Goal: Obtain resource: Obtain resource

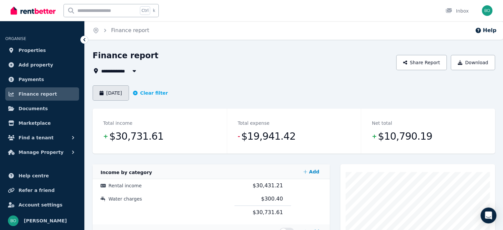
click at [119, 93] on button "[DATE]" at bounding box center [111, 92] width 36 height 15
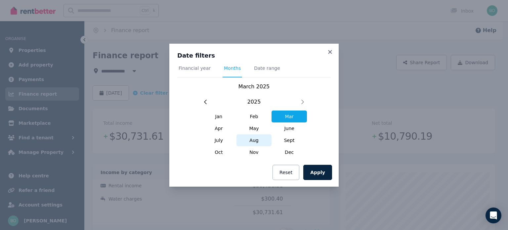
click at [257, 140] on span "Aug" at bounding box center [254, 140] width 35 height 12
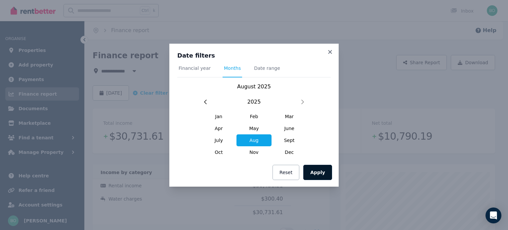
click at [320, 172] on button "Apply" at bounding box center [317, 172] width 29 height 15
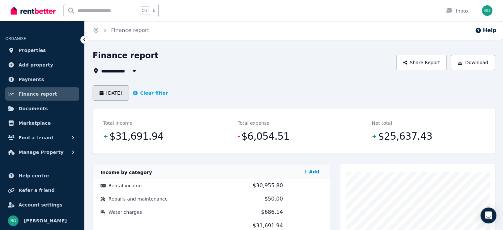
click at [126, 93] on button "[DATE]" at bounding box center [111, 92] width 36 height 15
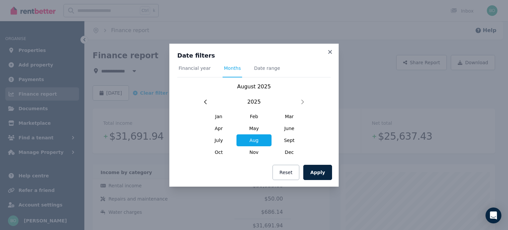
click at [257, 144] on span "Aug" at bounding box center [254, 140] width 35 height 12
click at [318, 174] on button "Apply" at bounding box center [317, 172] width 29 height 15
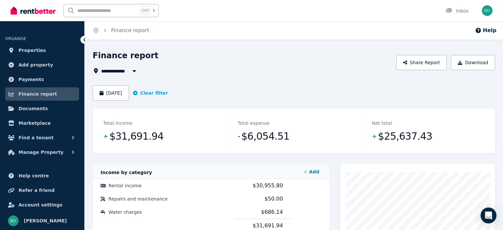
click at [125, 71] on span "All Properties" at bounding box center [122, 71] width 43 height 8
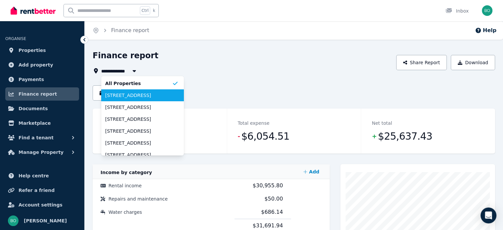
click at [135, 97] on span "69 Lacerta Rd, Austral" at bounding box center [138, 95] width 67 height 7
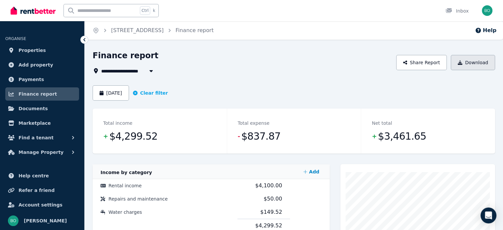
click at [474, 64] on button "Download" at bounding box center [473, 62] width 44 height 15
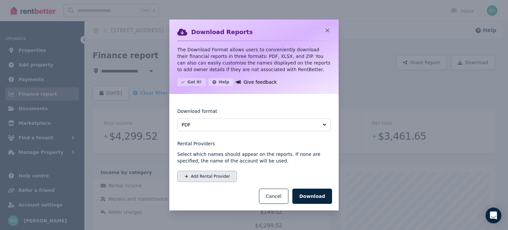
click at [191, 177] on button "Add Rental Provider" at bounding box center [207, 176] width 60 height 11
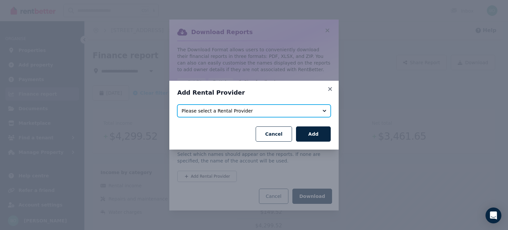
click at [321, 111] on button "Please select a Rental Provider" at bounding box center [254, 111] width 154 height 13
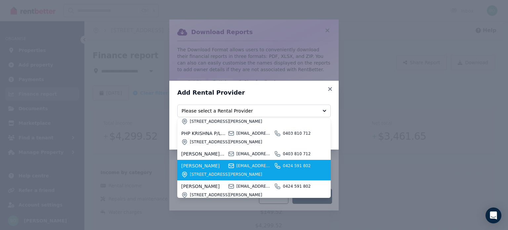
scroll to position [99, 0]
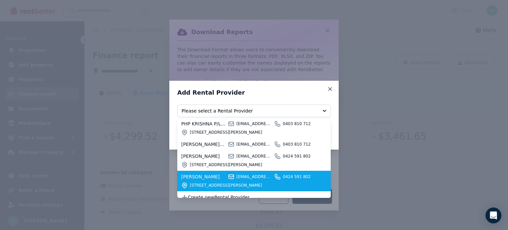
click at [238, 178] on span "pravkrishna88@gmail.com" at bounding box center [255, 176] width 36 height 5
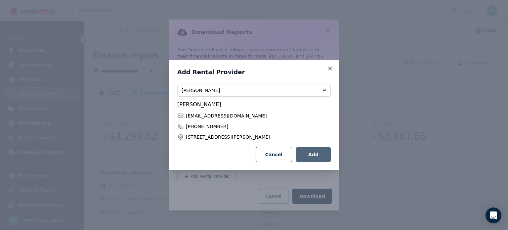
click at [315, 153] on button "Add" at bounding box center [313, 154] width 35 height 15
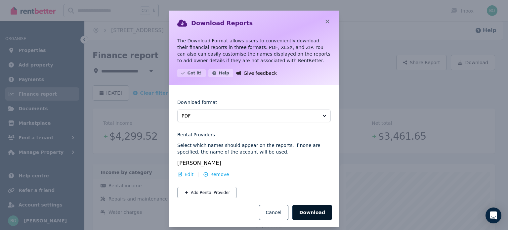
click at [306, 210] on button "Download" at bounding box center [313, 212] width 40 height 15
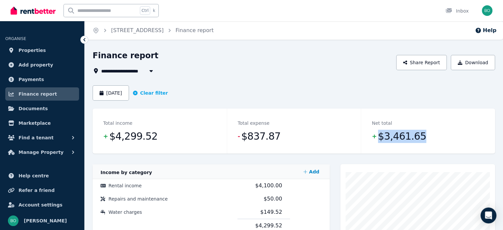
drag, startPoint x: 419, startPoint y: 137, endPoint x: 378, endPoint y: 139, distance: 40.7
click at [378, 139] on dd "+ $3,461.65" at bounding box center [428, 136] width 113 height 13
copy span "$3,461.65"
click at [125, 69] on span "69 Lacerta Rd, Austral" at bounding box center [130, 71] width 58 height 8
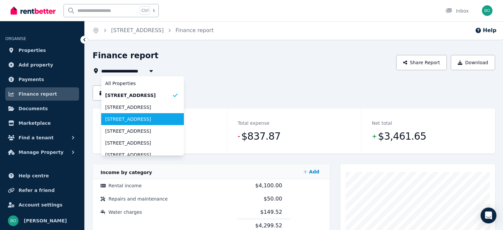
click at [131, 115] on li "38 Welara Ave, Austral" at bounding box center [142, 119] width 83 height 12
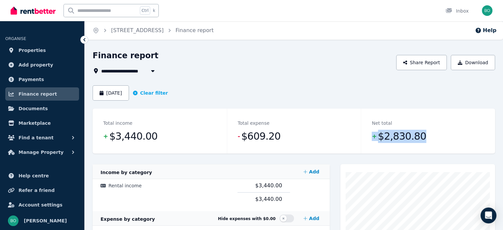
drag, startPoint x: 432, startPoint y: 133, endPoint x: 371, endPoint y: 137, distance: 61.3
click at [371, 137] on div "Net total + $2,830.80" at bounding box center [428, 131] width 134 height 45
click at [438, 139] on dd "+ $2,830.80" at bounding box center [428, 136] width 113 height 13
drag, startPoint x: 423, startPoint y: 137, endPoint x: 379, endPoint y: 140, distance: 43.4
click at [379, 140] on dd "+ $2,830.80" at bounding box center [428, 136] width 113 height 13
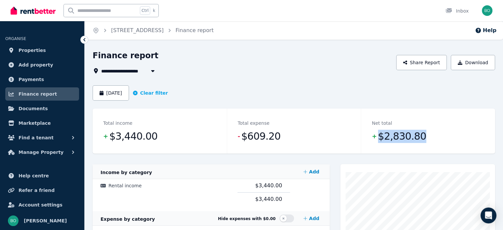
copy span "$2,830.80"
click at [121, 72] on span "38 Welara Ave, Austral" at bounding box center [130, 71] width 58 height 8
type input "**********"
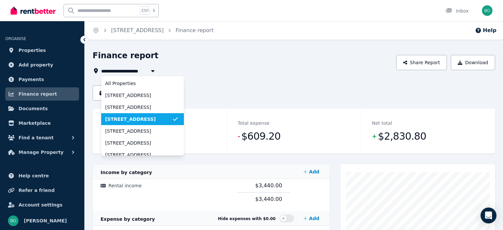
click at [129, 120] on span "38 Welara Ave, Austral" at bounding box center [138, 119] width 67 height 7
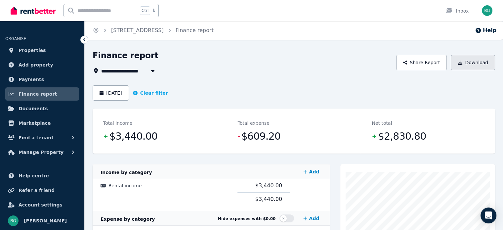
click at [478, 62] on button "Download" at bounding box center [473, 62] width 44 height 15
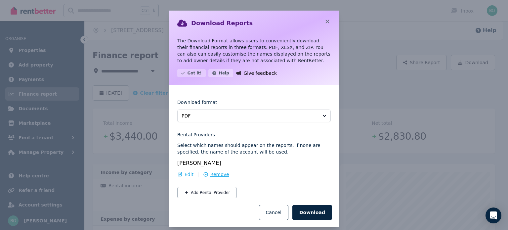
click at [210, 174] on span "Remove" at bounding box center [219, 174] width 19 height 7
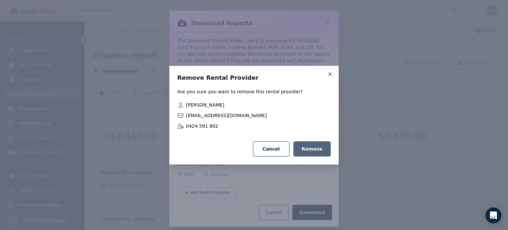
click at [316, 152] on button "Remove" at bounding box center [312, 148] width 37 height 15
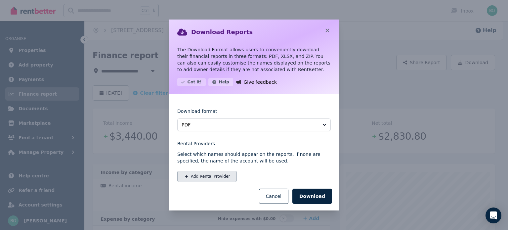
click at [203, 180] on button "Add Rental Provider" at bounding box center [207, 176] width 60 height 11
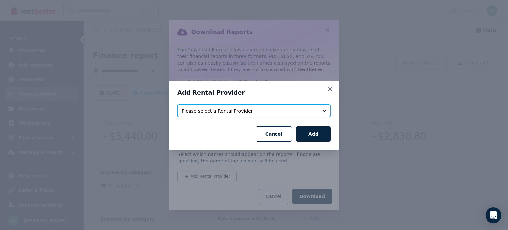
click at [232, 109] on span "Please select a Rental Provider" at bounding box center [250, 111] width 136 height 7
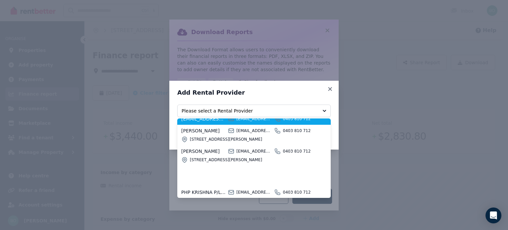
scroll to position [66, 0]
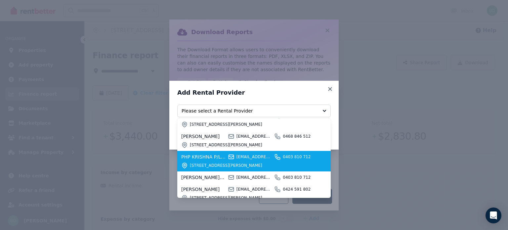
click at [231, 158] on icon at bounding box center [231, 157] width 7 height 7
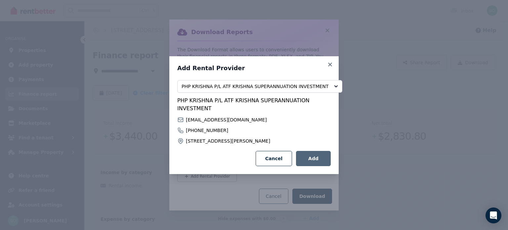
click at [319, 158] on button "Add" at bounding box center [313, 158] width 35 height 15
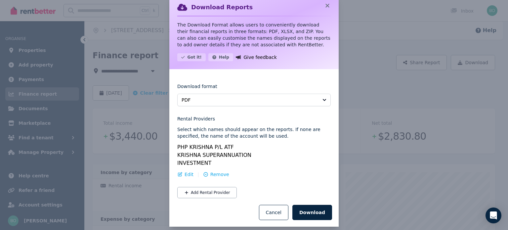
scroll to position [23, 0]
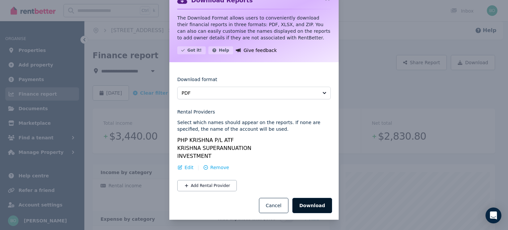
click at [313, 204] on button "Download" at bounding box center [313, 205] width 40 height 15
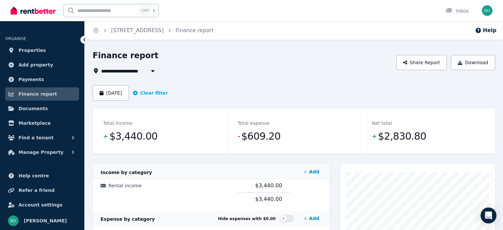
click at [126, 71] on span "38 Welara Ave, Austral" at bounding box center [130, 71] width 58 height 8
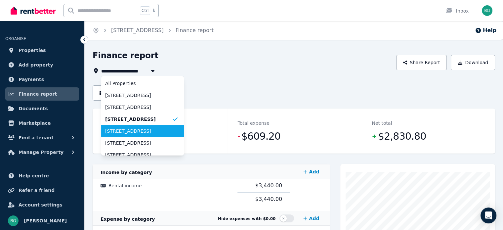
click at [136, 131] on span "1 Ganugan Rd, Austral" at bounding box center [138, 131] width 67 height 7
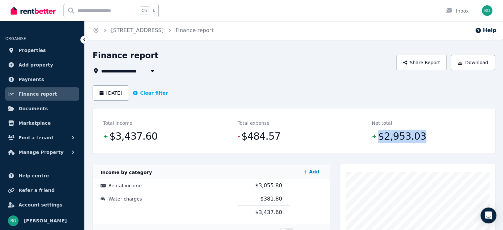
drag, startPoint x: 431, startPoint y: 138, endPoint x: 376, endPoint y: 140, distance: 54.7
click at [376, 140] on dd "+ $2,953.03" at bounding box center [428, 136] width 113 height 13
copy dd "$2,953.03"
click at [474, 60] on button "Download" at bounding box center [473, 62] width 44 height 15
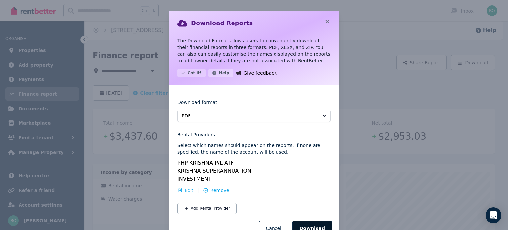
click at [311, 225] on button "Download" at bounding box center [313, 228] width 40 height 15
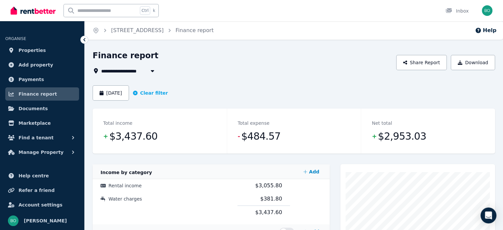
click at [130, 69] on span "1 Ganugan Rd, Austral" at bounding box center [130, 71] width 58 height 8
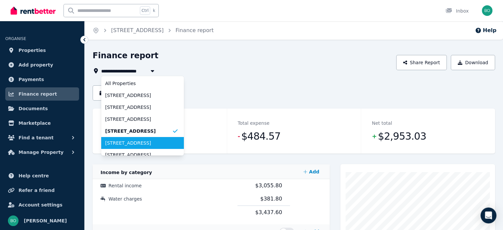
click at [119, 145] on span "3 Tempe St, Bardia" at bounding box center [138, 143] width 67 height 7
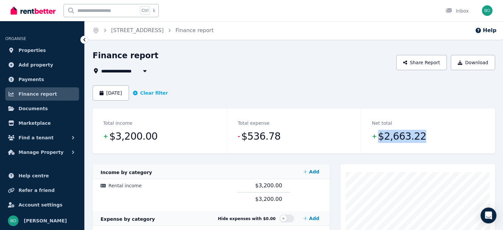
drag, startPoint x: 436, startPoint y: 139, endPoint x: 380, endPoint y: 138, distance: 56.3
click at [380, 138] on dd "+ $2,663.22" at bounding box center [428, 136] width 113 height 13
copy span "$2,663.22"
click at [483, 61] on button "Download" at bounding box center [473, 62] width 44 height 15
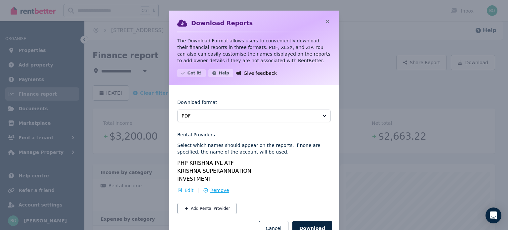
click at [210, 190] on span "Remove" at bounding box center [219, 190] width 19 height 7
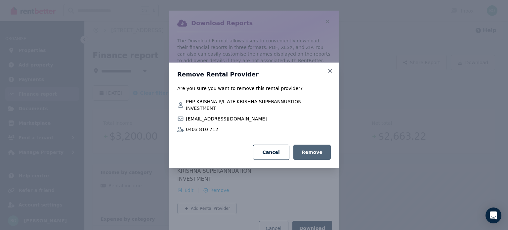
click at [311, 149] on button "Remove" at bounding box center [312, 152] width 37 height 15
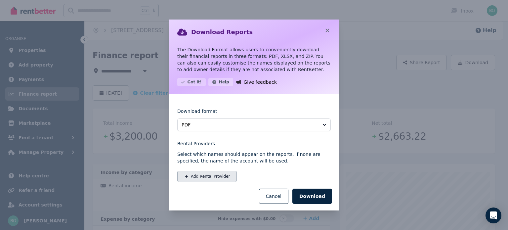
click at [199, 178] on button "Add Rental Provider" at bounding box center [207, 176] width 60 height 11
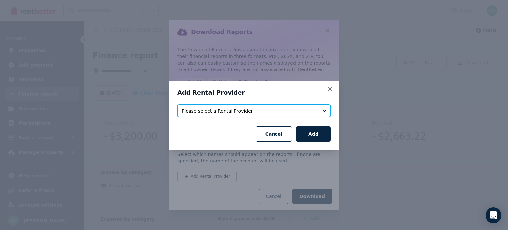
click at [294, 113] on span "Please select a Rental Provider" at bounding box center [250, 111] width 136 height 7
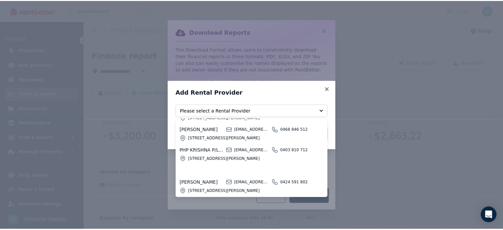
scroll to position [40, 0]
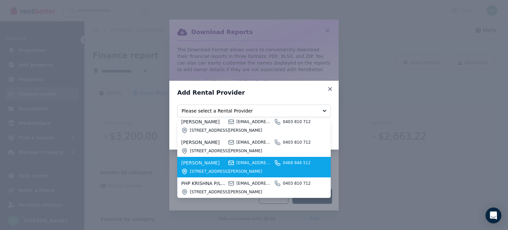
click at [249, 167] on div "PARVEEN LATA KRISHNA parveenkrishna29@gmail.com 0468 846 512 29 Rickard St, Mer…" at bounding box center [250, 167] width 138 height 15
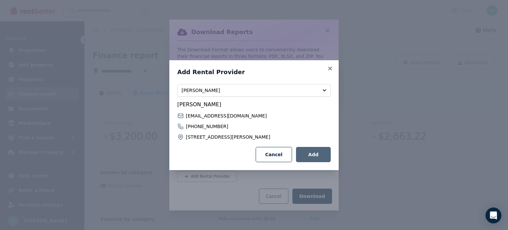
click at [316, 153] on button "Add" at bounding box center [313, 154] width 35 height 15
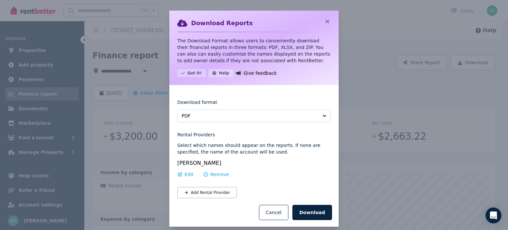
click at [315, 213] on button "Download" at bounding box center [313, 212] width 40 height 15
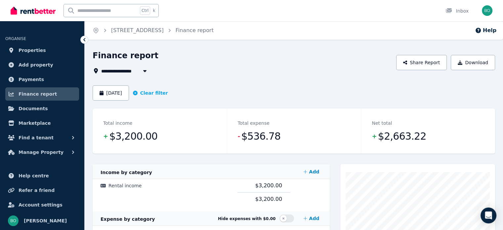
click at [135, 71] on span "3 Tempe St, Bardia" at bounding box center [130, 71] width 58 height 8
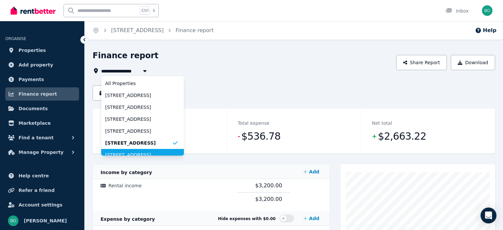
scroll to position [5, 0]
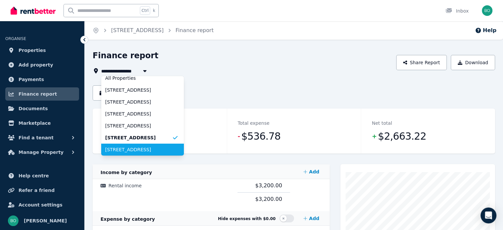
click at [141, 154] on li "20 Fomalhaut St, Austral" at bounding box center [142, 150] width 83 height 12
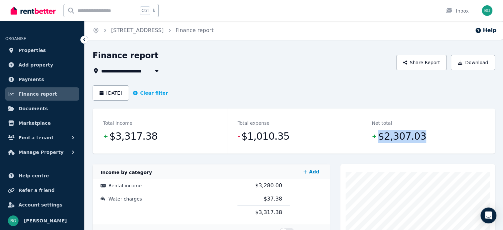
drag, startPoint x: 419, startPoint y: 137, endPoint x: 379, endPoint y: 138, distance: 40.4
click at [379, 138] on dd "+ $2,307.03" at bounding box center [428, 136] width 113 height 13
copy span "$2,307.03"
click at [144, 72] on span "20 Fomalhaut St, Austral" at bounding box center [130, 71] width 58 height 8
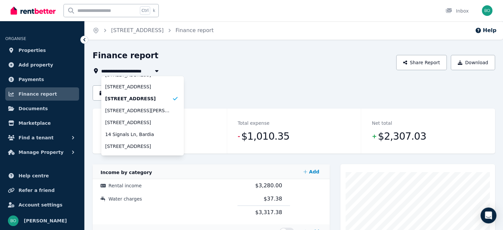
scroll to position [66, 0]
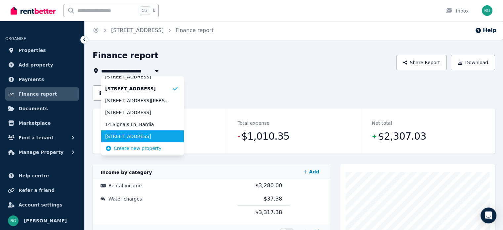
click at [145, 140] on li "90 Cultivation Rd, Austral" at bounding box center [142, 136] width 83 height 12
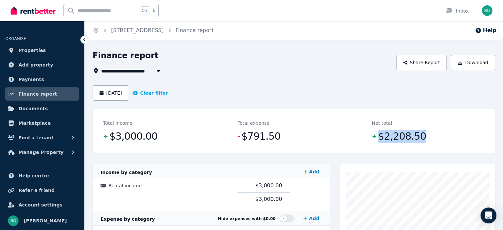
drag, startPoint x: 422, startPoint y: 137, endPoint x: 376, endPoint y: 135, distance: 45.7
click at [376, 135] on dd "+ $2,208.50" at bounding box center [428, 136] width 113 height 13
copy dd "$2,208.50"
click at [476, 66] on button "Download" at bounding box center [473, 62] width 44 height 15
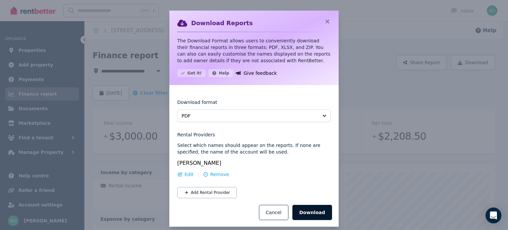
click at [310, 211] on button "Download" at bounding box center [313, 212] width 40 height 15
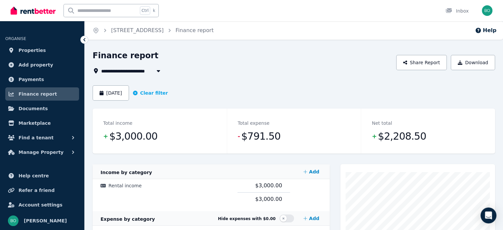
click at [139, 71] on span "90 Cultivation Rd, Austral" at bounding box center [130, 71] width 58 height 8
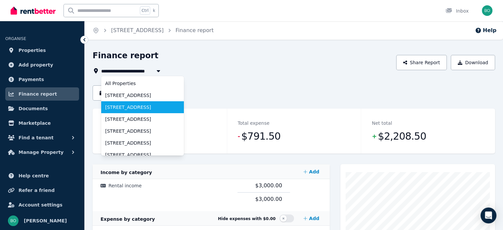
click at [148, 107] on span "7 Emu Rock St, Austral" at bounding box center [138, 107] width 67 height 7
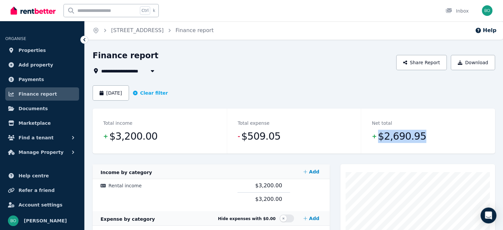
drag, startPoint x: 424, startPoint y: 138, endPoint x: 379, endPoint y: 138, distance: 45.7
click at [379, 138] on dd "+ $2,690.95" at bounding box center [428, 136] width 113 height 13
copy span "$2,690.95"
click at [476, 63] on button "Download" at bounding box center [473, 62] width 44 height 15
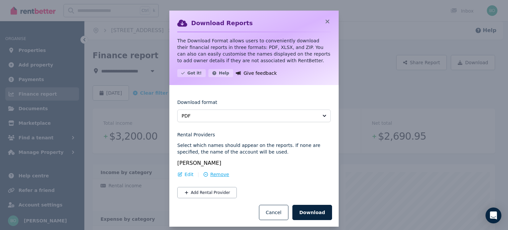
click at [205, 176] on div "Remove" at bounding box center [216, 174] width 26 height 7
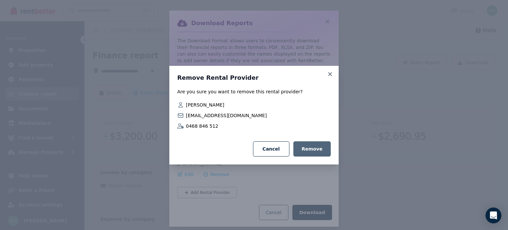
click at [320, 148] on button "Remove" at bounding box center [312, 148] width 37 height 15
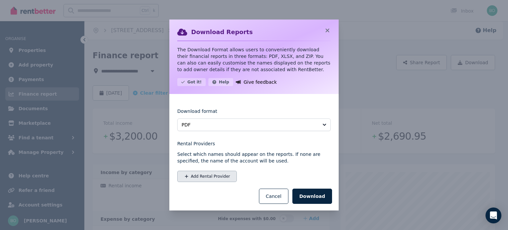
click at [209, 175] on button "Add Rental Provider" at bounding box center [207, 176] width 60 height 11
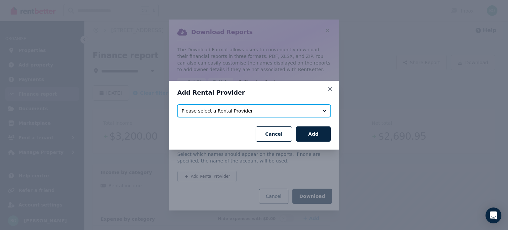
click at [311, 110] on span "Please select a Rental Provider" at bounding box center [250, 111] width 136 height 7
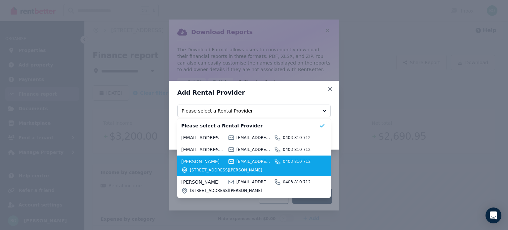
click at [281, 165] on div "HARI KRISHNA bobkrishna1@gmail.com 0403 810 712 29 Rickard St, Merrylands NSW 2…" at bounding box center [250, 165] width 138 height 15
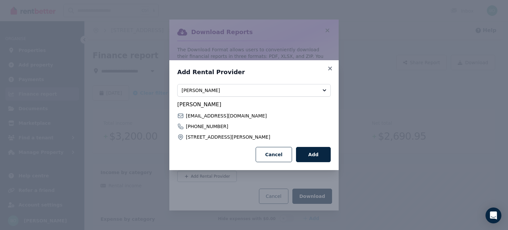
click at [320, 151] on button "Add" at bounding box center [313, 154] width 35 height 15
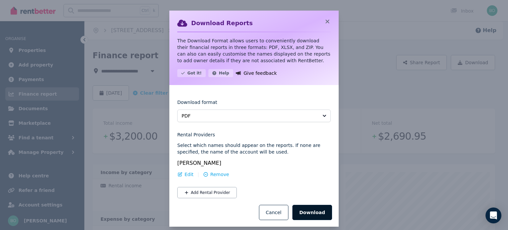
click at [313, 215] on button "Download" at bounding box center [313, 212] width 40 height 15
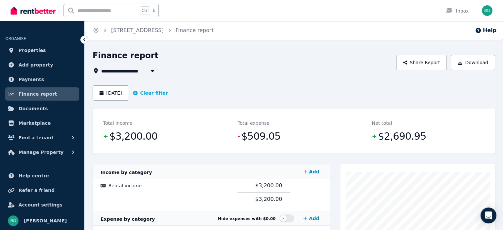
click at [295, 72] on div "**********" at bounding box center [243, 71] width 300 height 8
click at [143, 72] on span "7 Emu Rock St, Austral" at bounding box center [130, 71] width 58 height 8
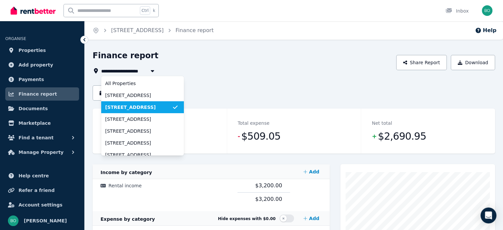
scroll to position [33, 0]
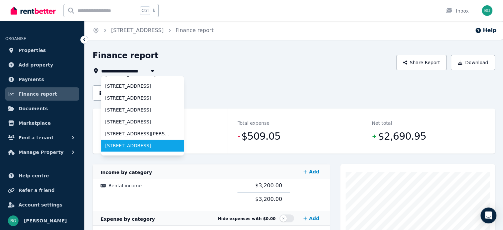
click at [138, 145] on span "68 Horologium Rd, Austral" at bounding box center [138, 145] width 67 height 7
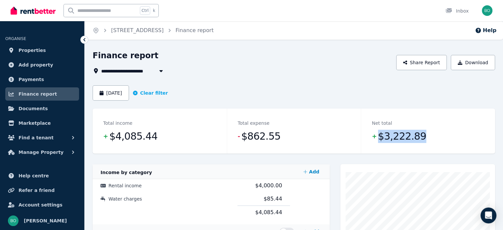
drag, startPoint x: 423, startPoint y: 133, endPoint x: 377, endPoint y: 139, distance: 46.1
click at [377, 139] on dd "+ $3,222.89" at bounding box center [428, 136] width 113 height 13
copy span "$3,222.89"
click at [476, 63] on button "Download" at bounding box center [473, 62] width 44 height 15
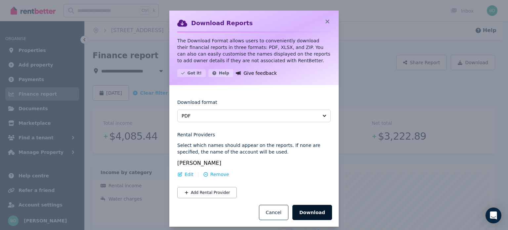
click at [315, 212] on button "Download" at bounding box center [313, 212] width 40 height 15
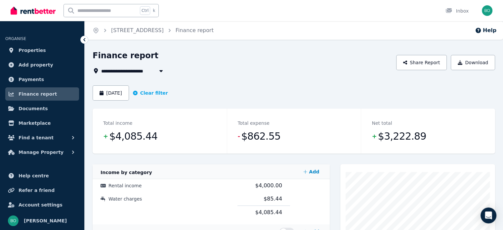
click at [150, 72] on span "68 Horologium Rd, Austral" at bounding box center [130, 71] width 58 height 8
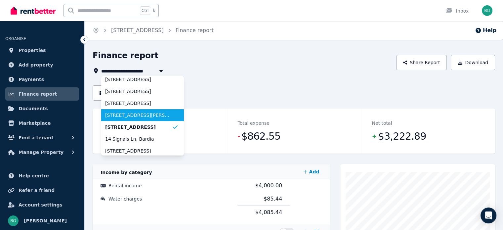
scroll to position [62, 0]
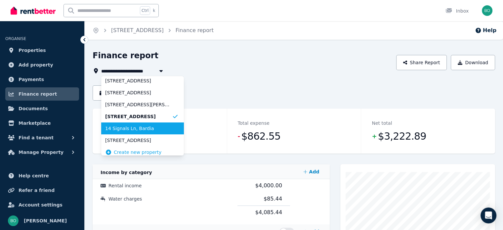
click at [144, 126] on span "14 Signals Ln, Bardia" at bounding box center [138, 128] width 67 height 7
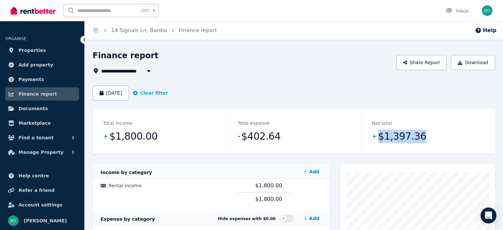
drag, startPoint x: 421, startPoint y: 137, endPoint x: 380, endPoint y: 145, distance: 41.4
click at [376, 142] on dd "+ $1,397.36" at bounding box center [428, 136] width 113 height 13
copy span "$1,397.36"
click at [480, 63] on button "Download" at bounding box center [473, 62] width 44 height 15
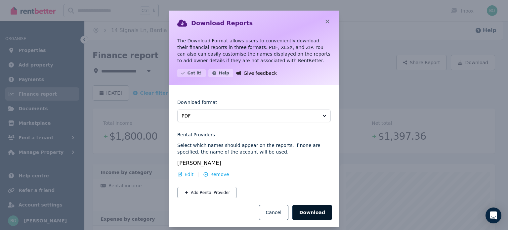
click at [312, 212] on button "Download" at bounding box center [313, 212] width 40 height 15
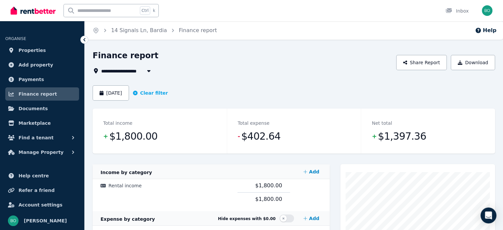
click at [136, 70] on span "14 Signals Ln, Bardia" at bounding box center [131, 71] width 61 height 8
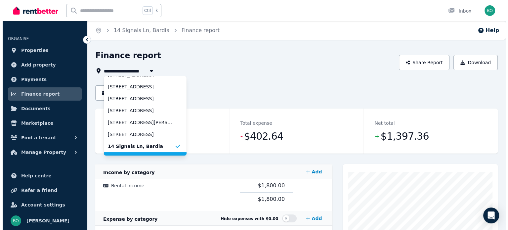
scroll to position [33, 0]
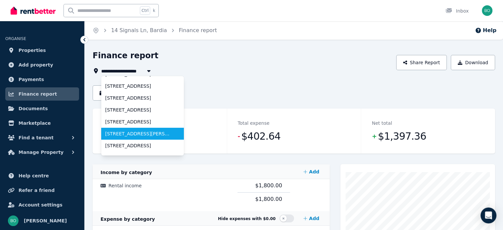
click at [136, 135] on span "29 Rickard St, Merrylands" at bounding box center [138, 133] width 67 height 7
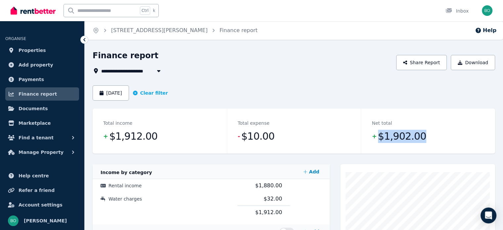
drag, startPoint x: 424, startPoint y: 137, endPoint x: 378, endPoint y: 140, distance: 45.4
click at [378, 140] on dd "+ $1,902.00" at bounding box center [428, 136] width 113 height 13
copy span "$1,902.00"
click at [477, 66] on button "Download" at bounding box center [473, 62] width 44 height 15
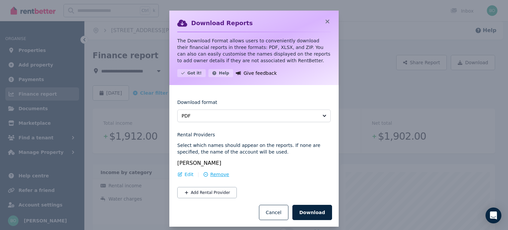
click at [205, 176] on div "Remove" at bounding box center [216, 174] width 26 height 7
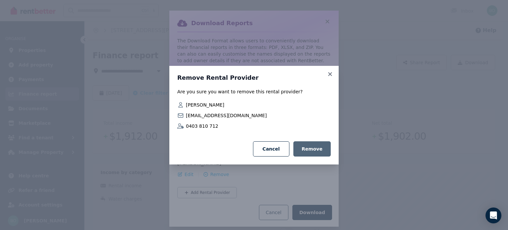
click at [317, 152] on button "Remove" at bounding box center [312, 148] width 37 height 15
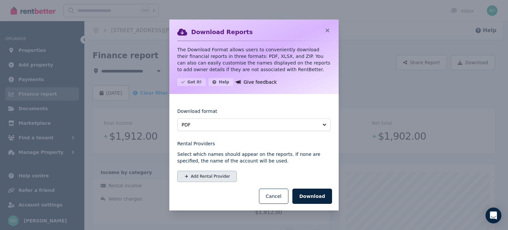
click at [206, 178] on button "Add Rental Provider" at bounding box center [207, 176] width 60 height 11
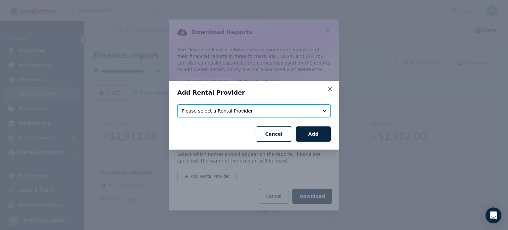
click at [280, 110] on span "Please select a Rental Provider" at bounding box center [250, 111] width 136 height 7
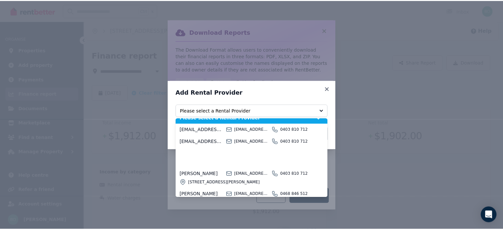
scroll to position [33, 0]
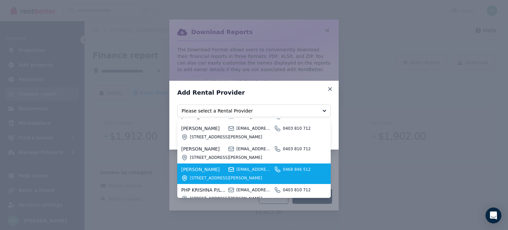
click at [250, 169] on span "parveenkrishna29@gmail.com" at bounding box center [255, 169] width 36 height 5
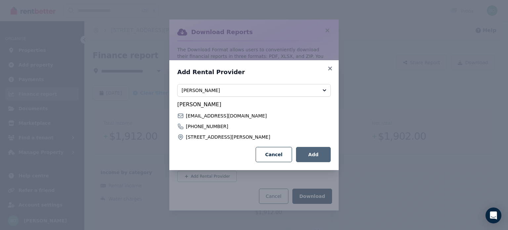
click at [322, 155] on button "Add" at bounding box center [313, 154] width 35 height 15
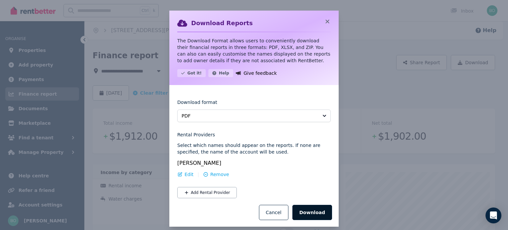
click at [315, 213] on button "Download" at bounding box center [313, 212] width 40 height 15
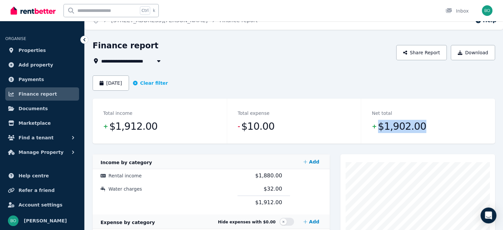
scroll to position [0, 0]
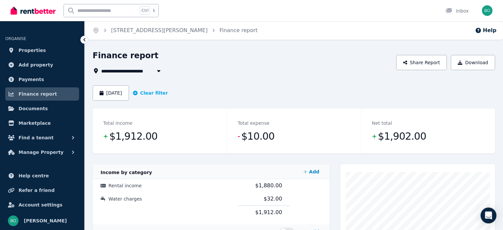
click at [142, 74] on span "29 Rickard St, Merrylands" at bounding box center [149, 71] width 96 height 8
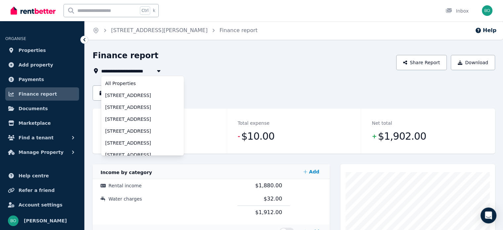
scroll to position [17, 0]
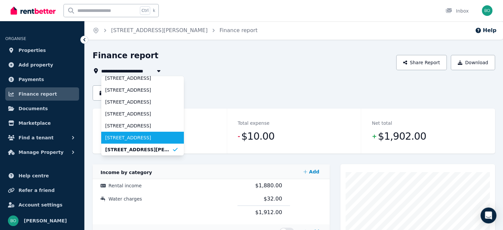
click at [133, 138] on span "20 Fomalhaut St, Austral" at bounding box center [138, 137] width 67 height 7
type input "**********"
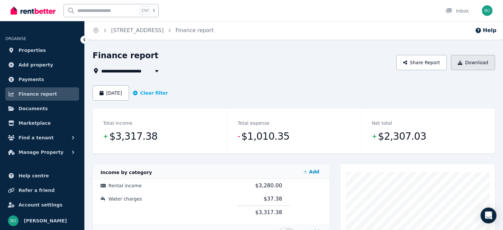
click at [477, 65] on button "Download" at bounding box center [473, 62] width 44 height 15
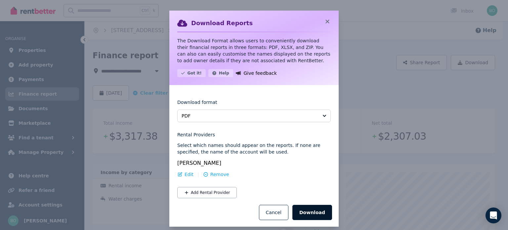
click at [309, 213] on button "Download" at bounding box center [313, 212] width 40 height 15
